Goal: Information Seeking & Learning: Check status

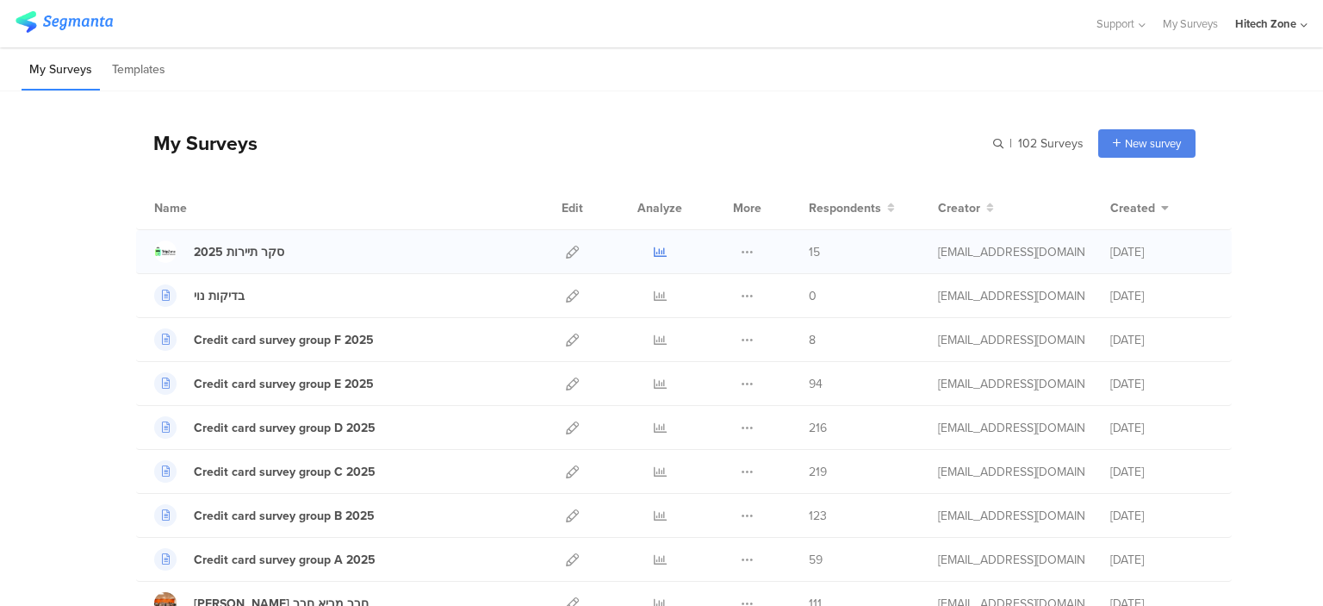
click at [656, 247] on icon at bounding box center [660, 252] width 13 height 13
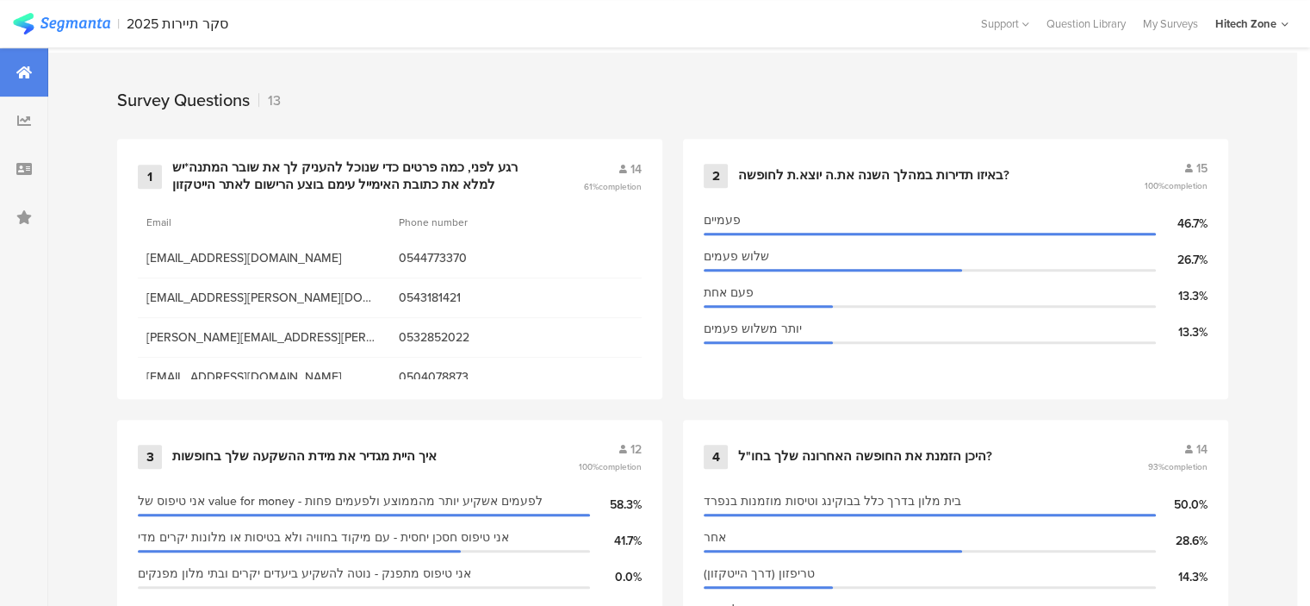
scroll to position [696, 0]
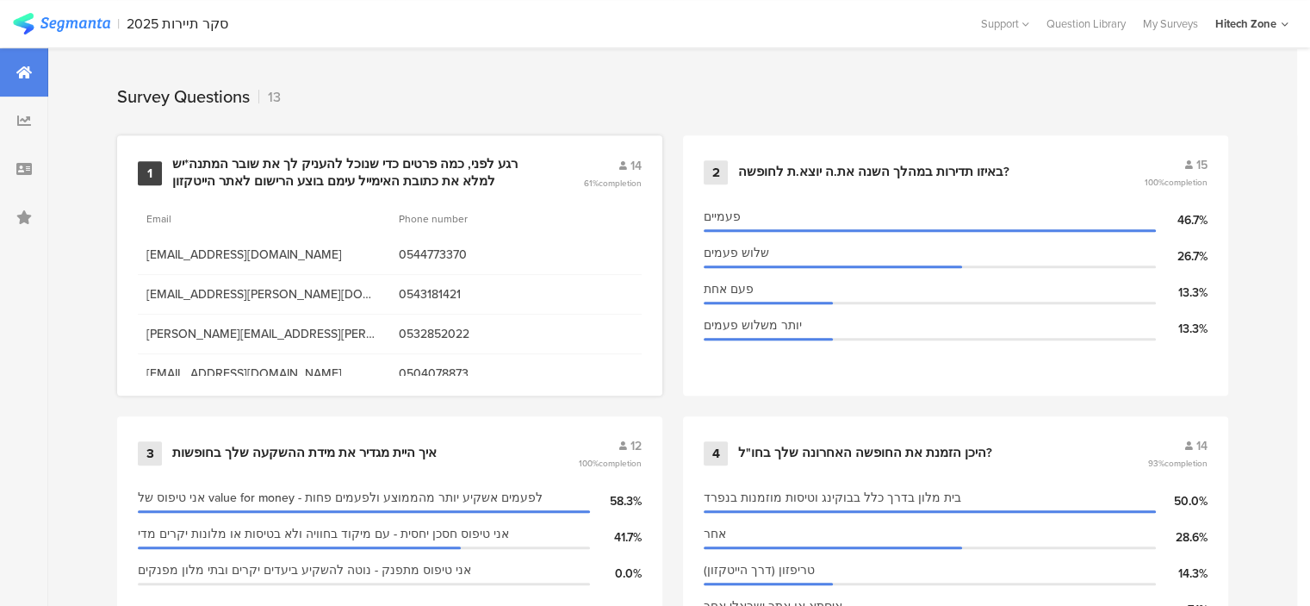
click at [638, 164] on span "14" at bounding box center [636, 166] width 11 height 18
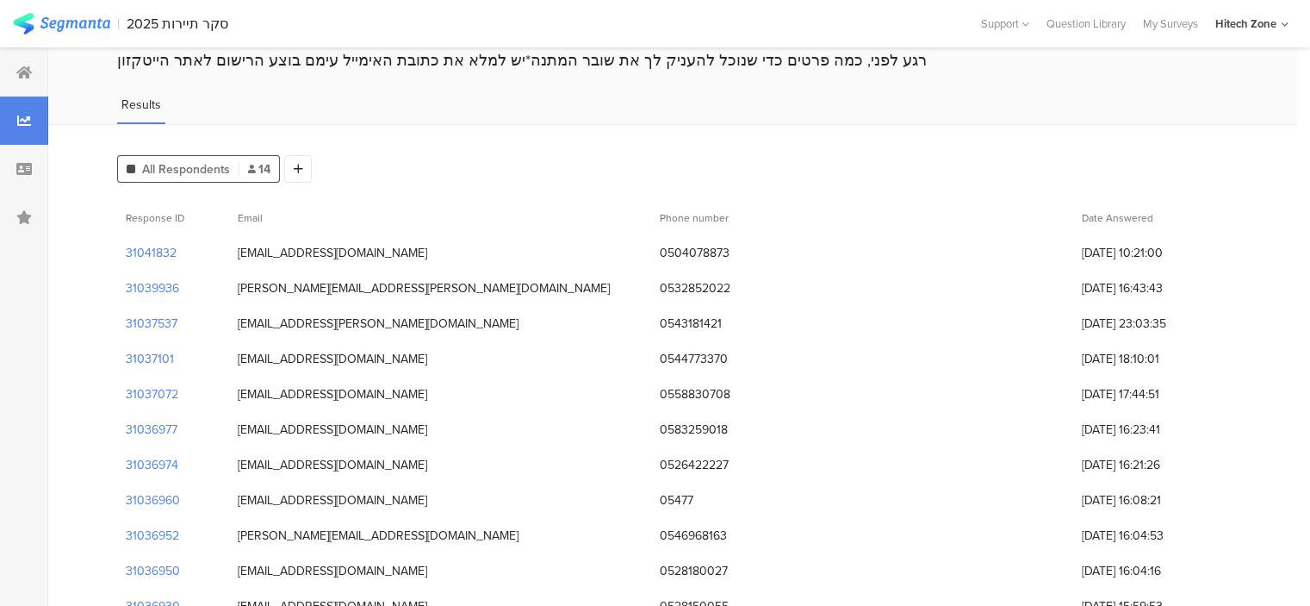
scroll to position [61, 0]
